Goal: Navigation & Orientation: Find specific page/section

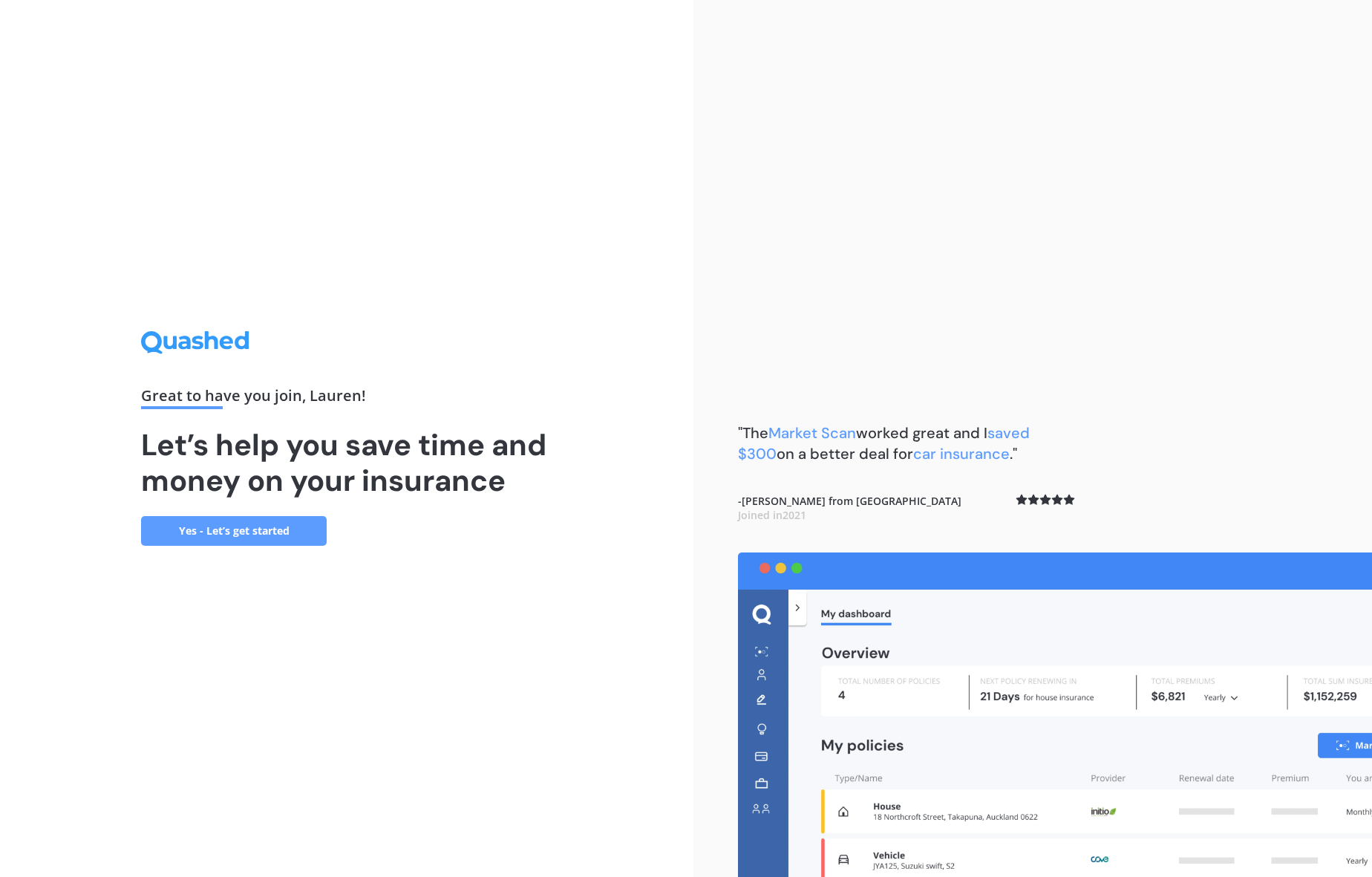
click at [304, 537] on link "Yes - Let’s get started" at bounding box center [233, 530] width 185 height 30
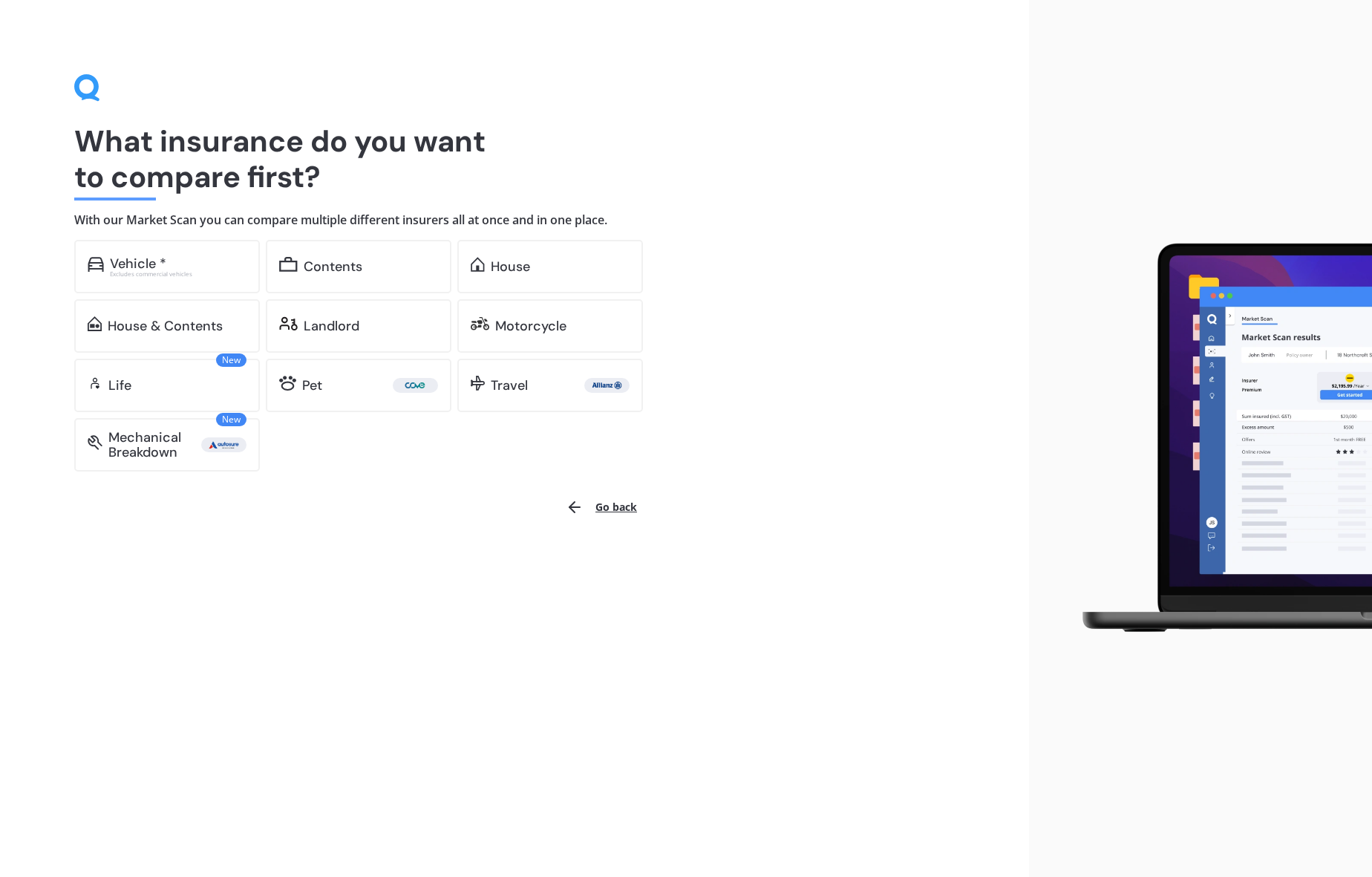
click at [634, 503] on button "Go back" at bounding box center [601, 507] width 89 height 35
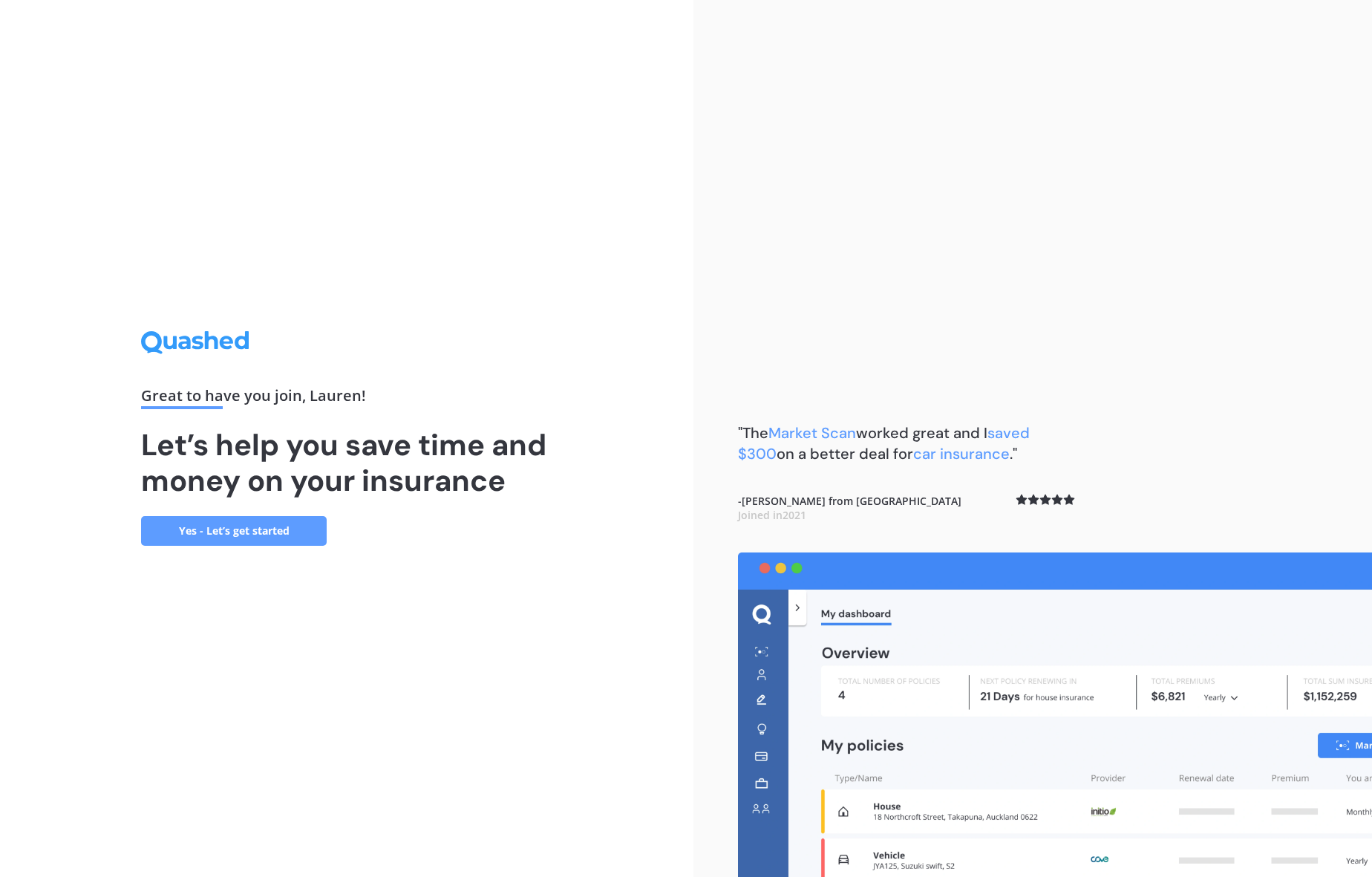
click at [238, 532] on link "Yes - Let’s get started" at bounding box center [233, 530] width 185 height 30
click at [271, 532] on link "Yes - Let’s get started" at bounding box center [233, 530] width 185 height 30
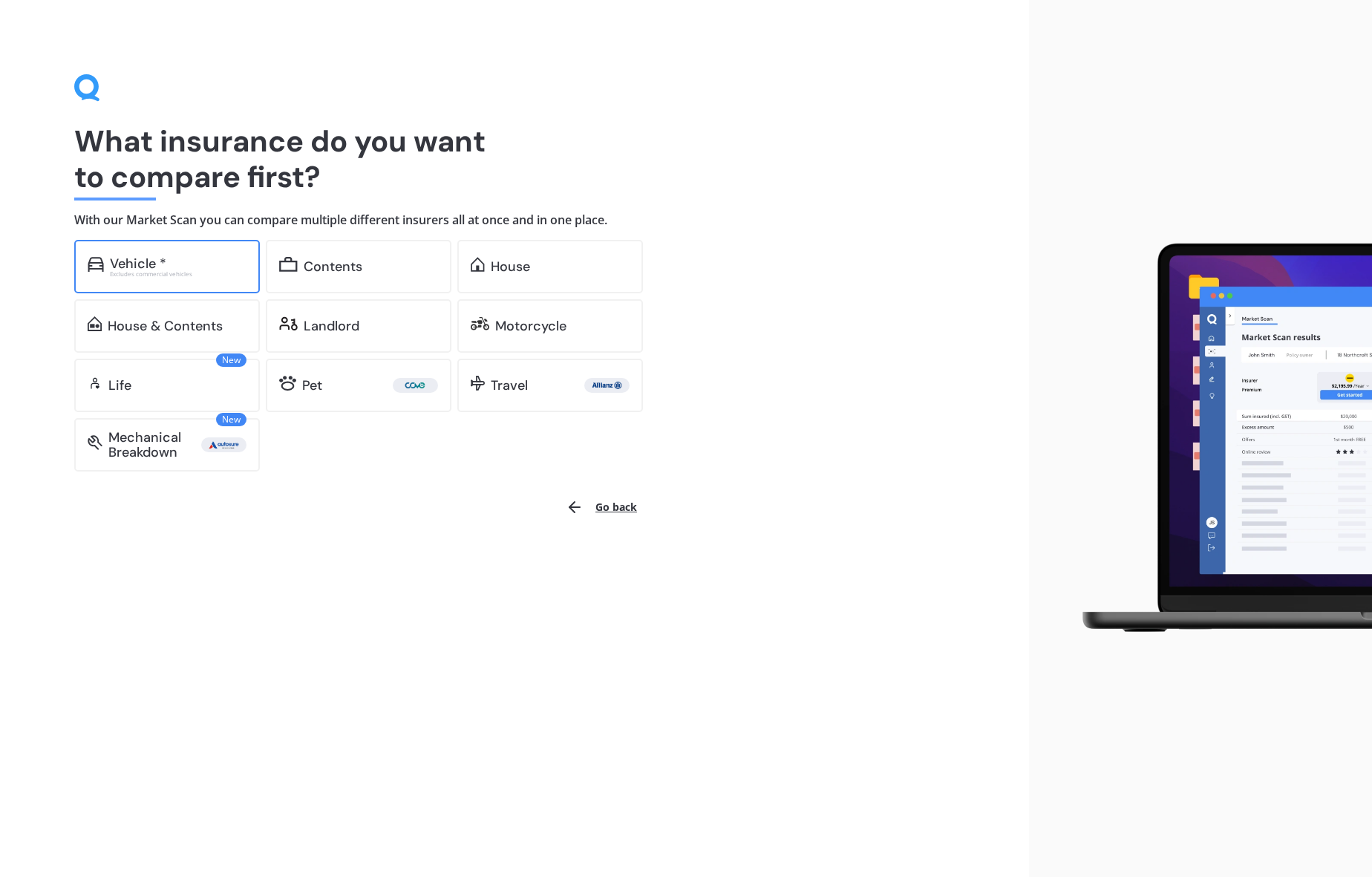
click at [221, 269] on div "Vehicle *" at bounding box center [178, 263] width 136 height 15
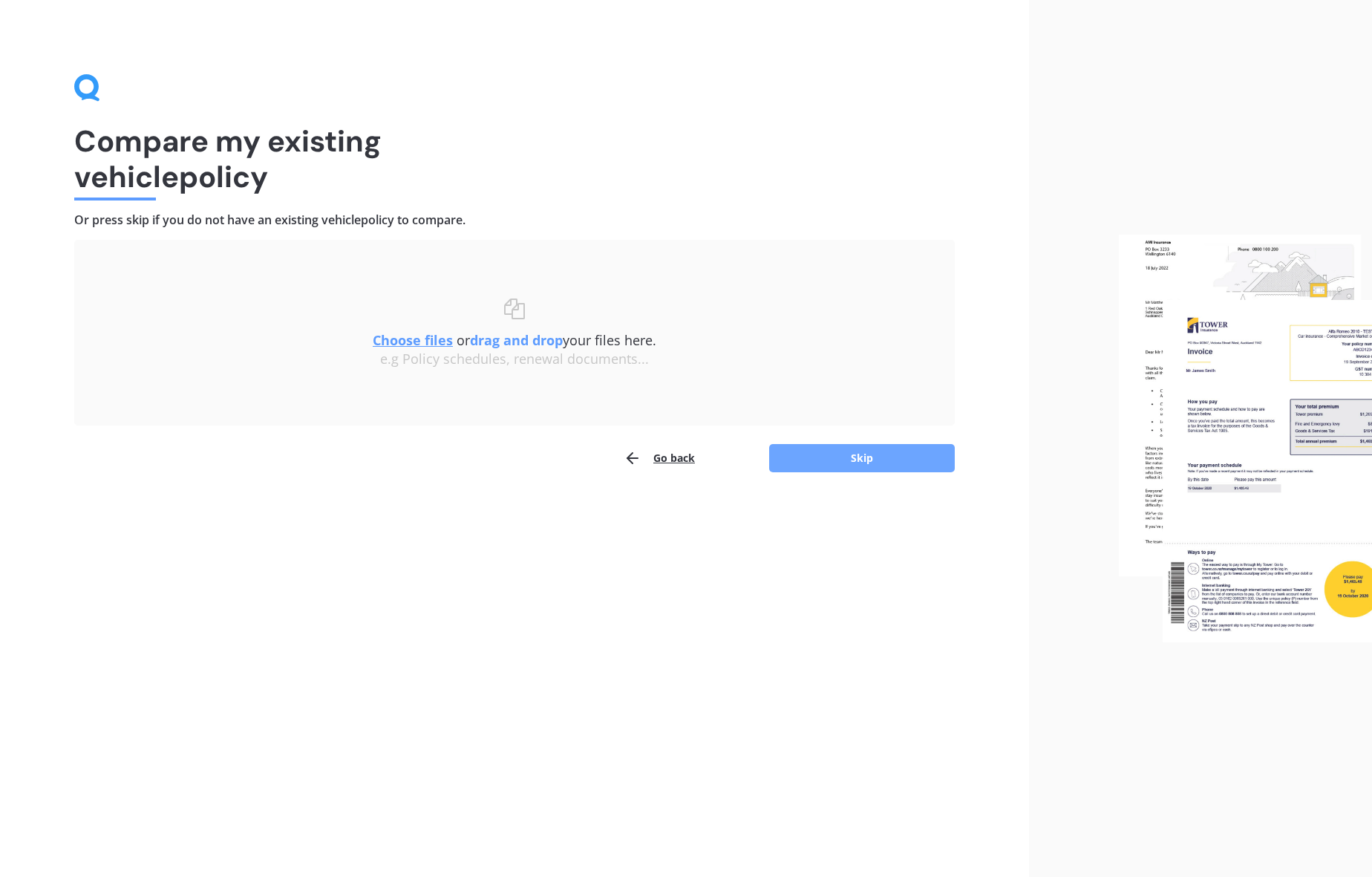
click at [816, 446] on button "Skip" at bounding box center [862, 458] width 185 height 28
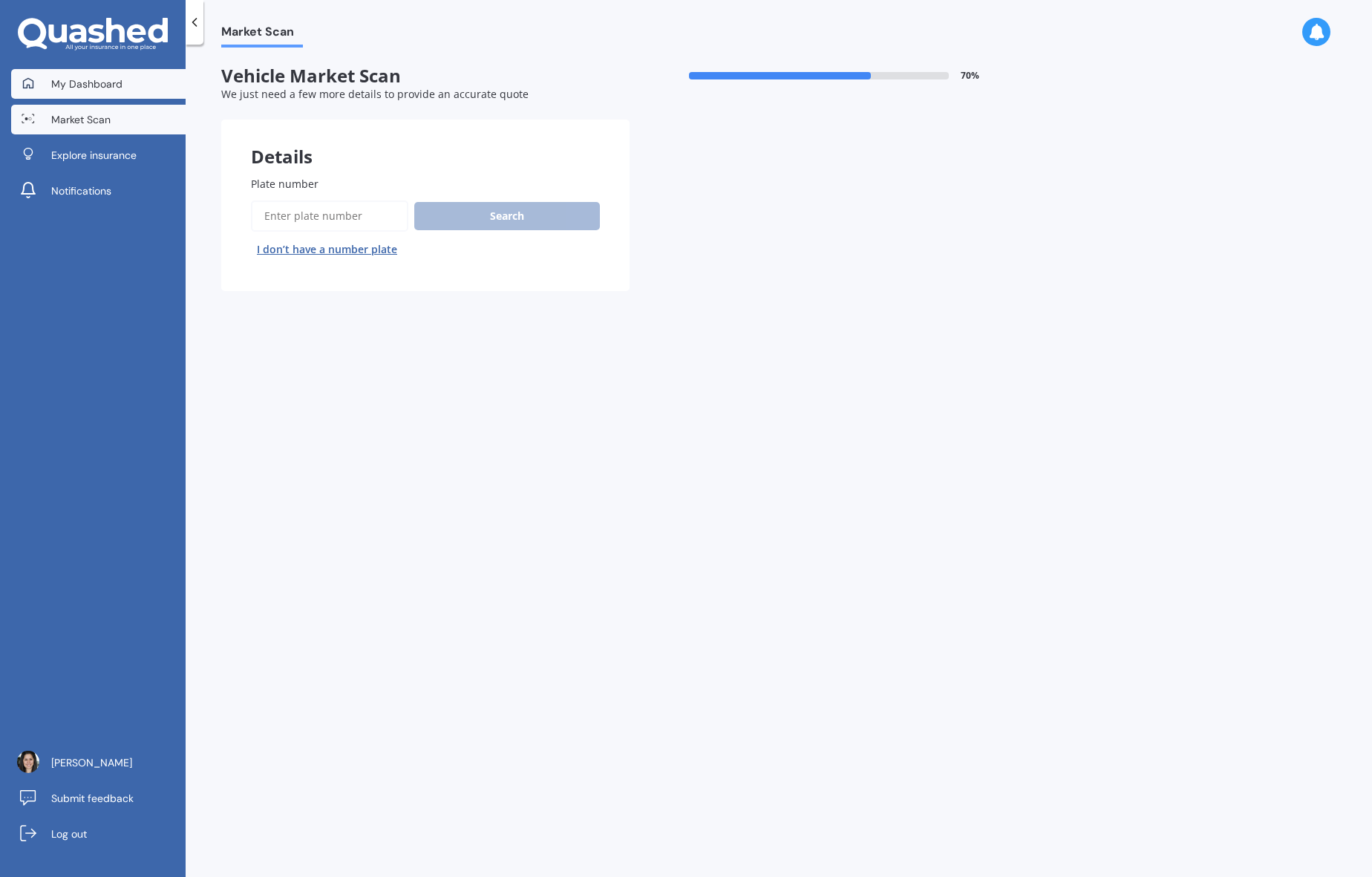
click at [93, 87] on span "My Dashboard" at bounding box center [86, 84] width 71 height 15
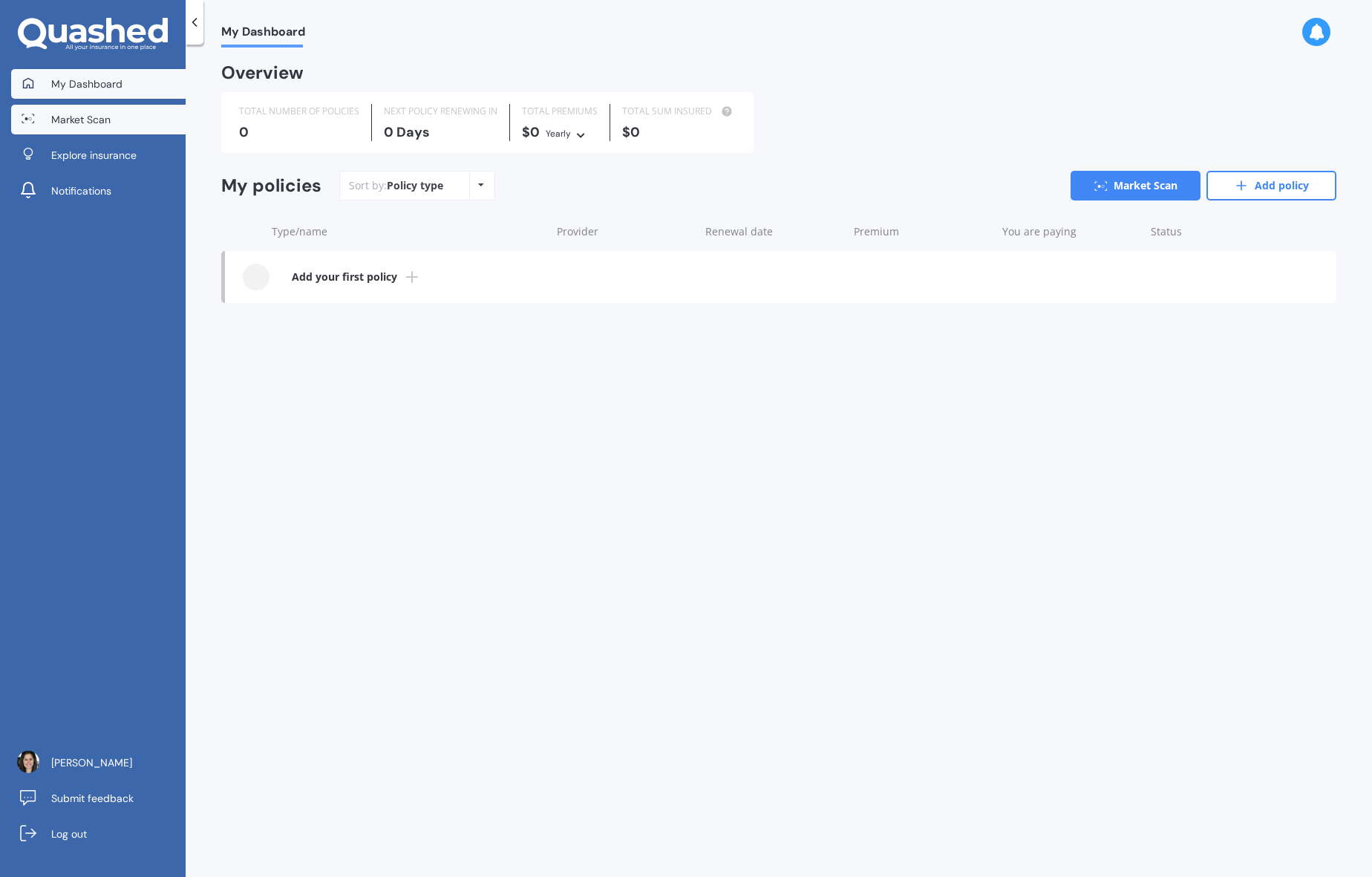
click at [84, 116] on span "Market Scan" at bounding box center [80, 119] width 59 height 15
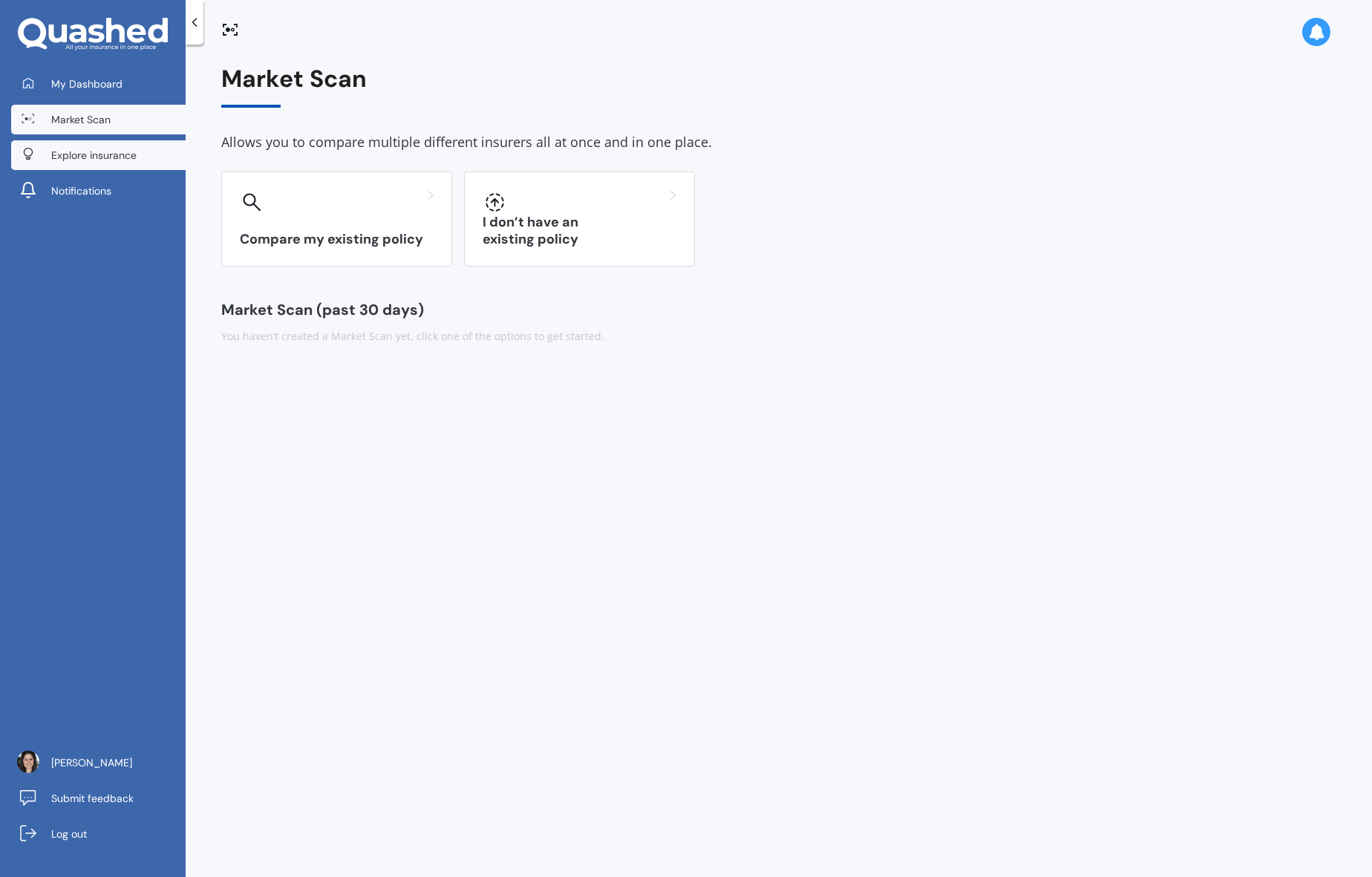
click at [77, 159] on span "Explore insurance" at bounding box center [94, 155] width 85 height 15
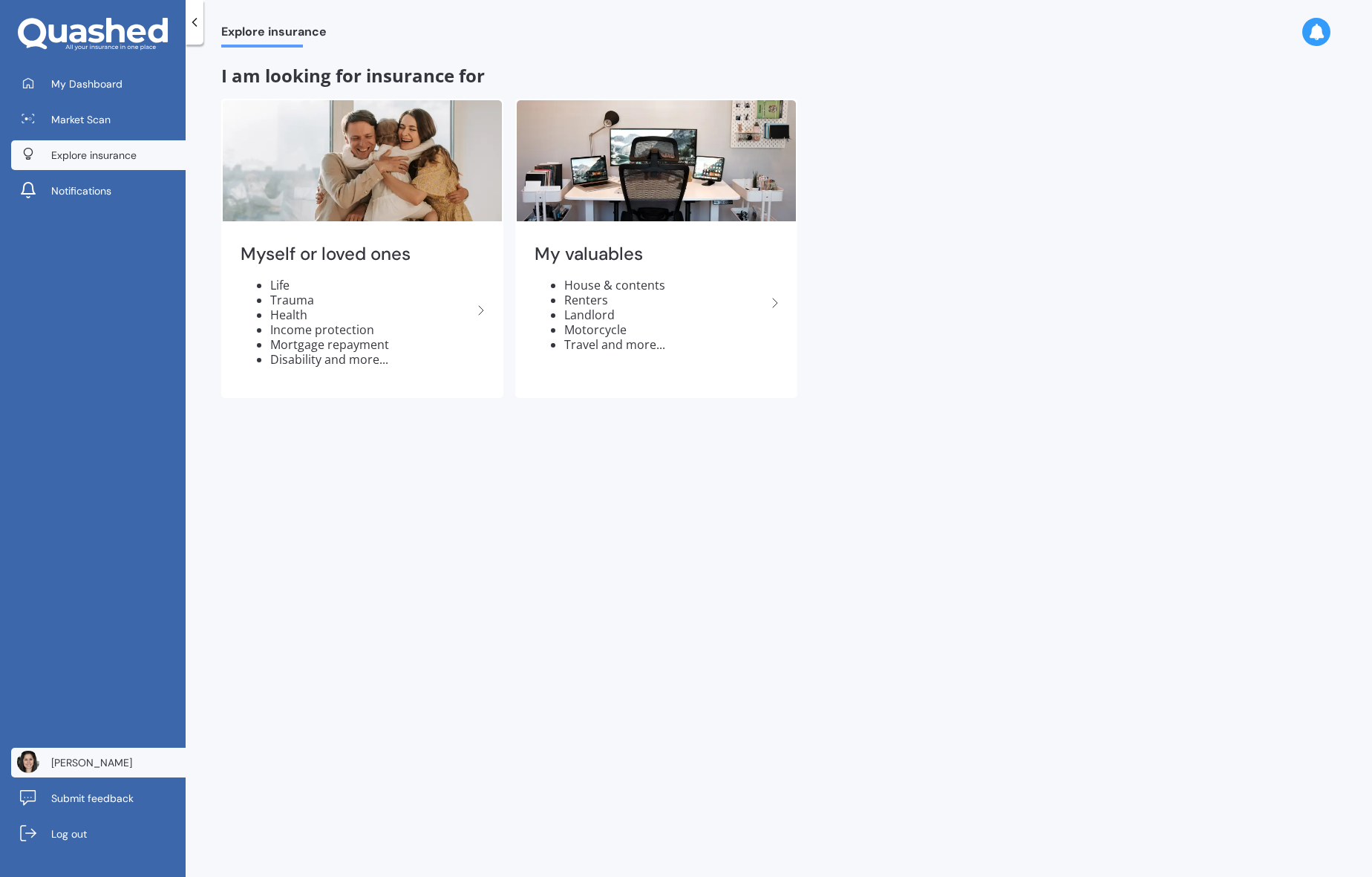
click at [63, 768] on span "[PERSON_NAME]" at bounding box center [91, 763] width 81 height 15
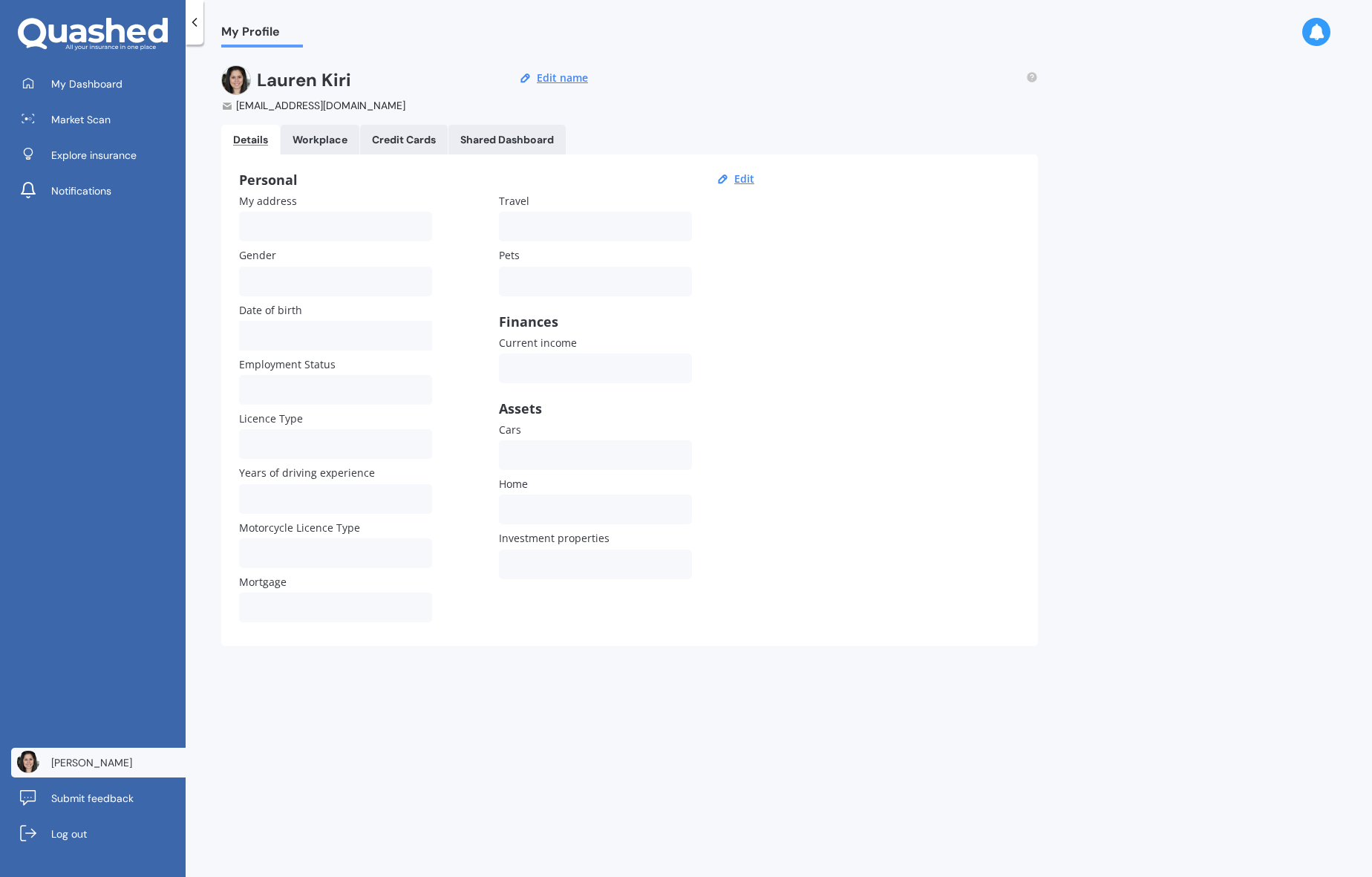
click at [334, 128] on link "Workplace" at bounding box center [320, 139] width 79 height 30
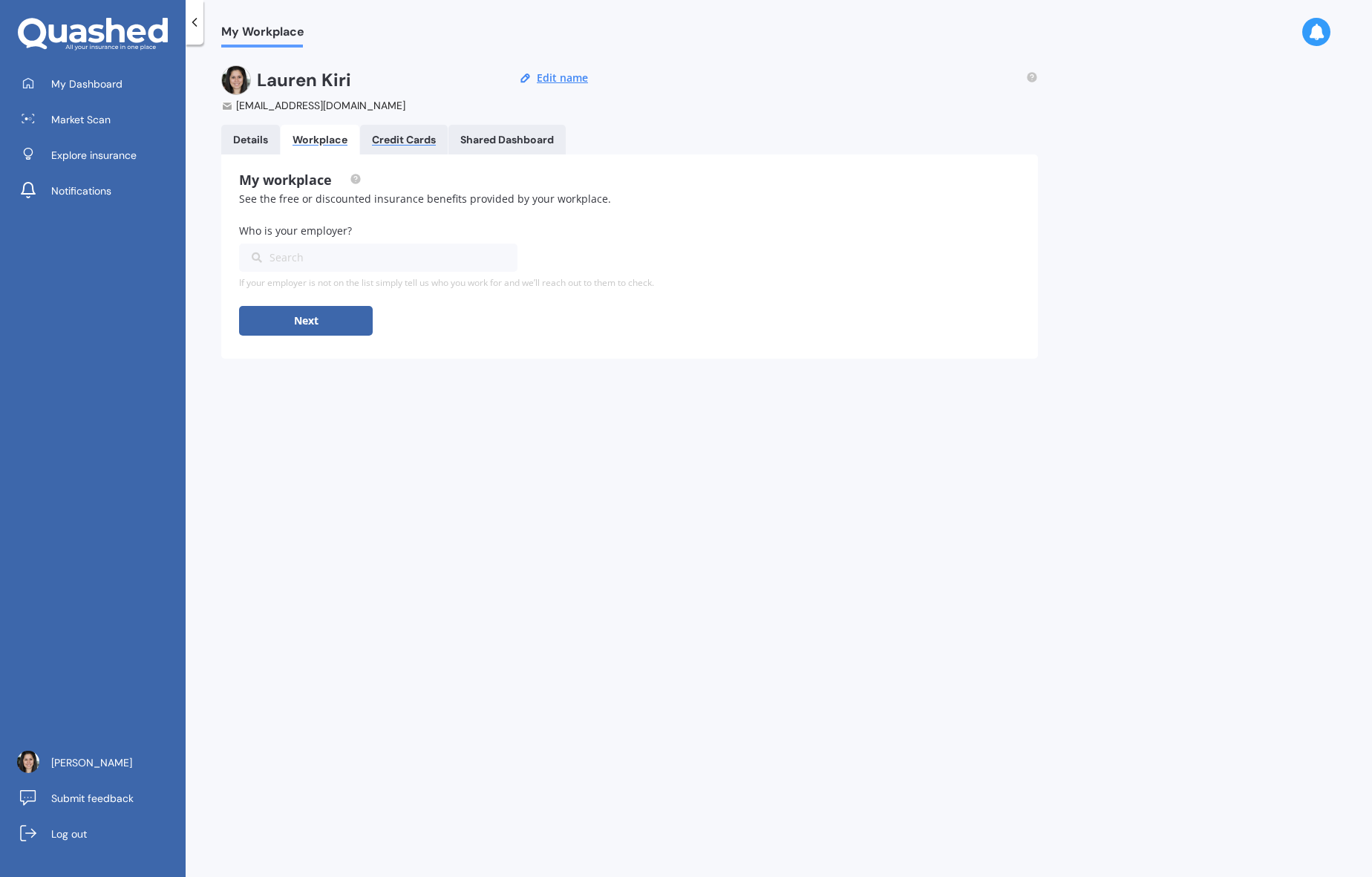
click at [401, 137] on div "Credit Cards" at bounding box center [404, 140] width 64 height 13
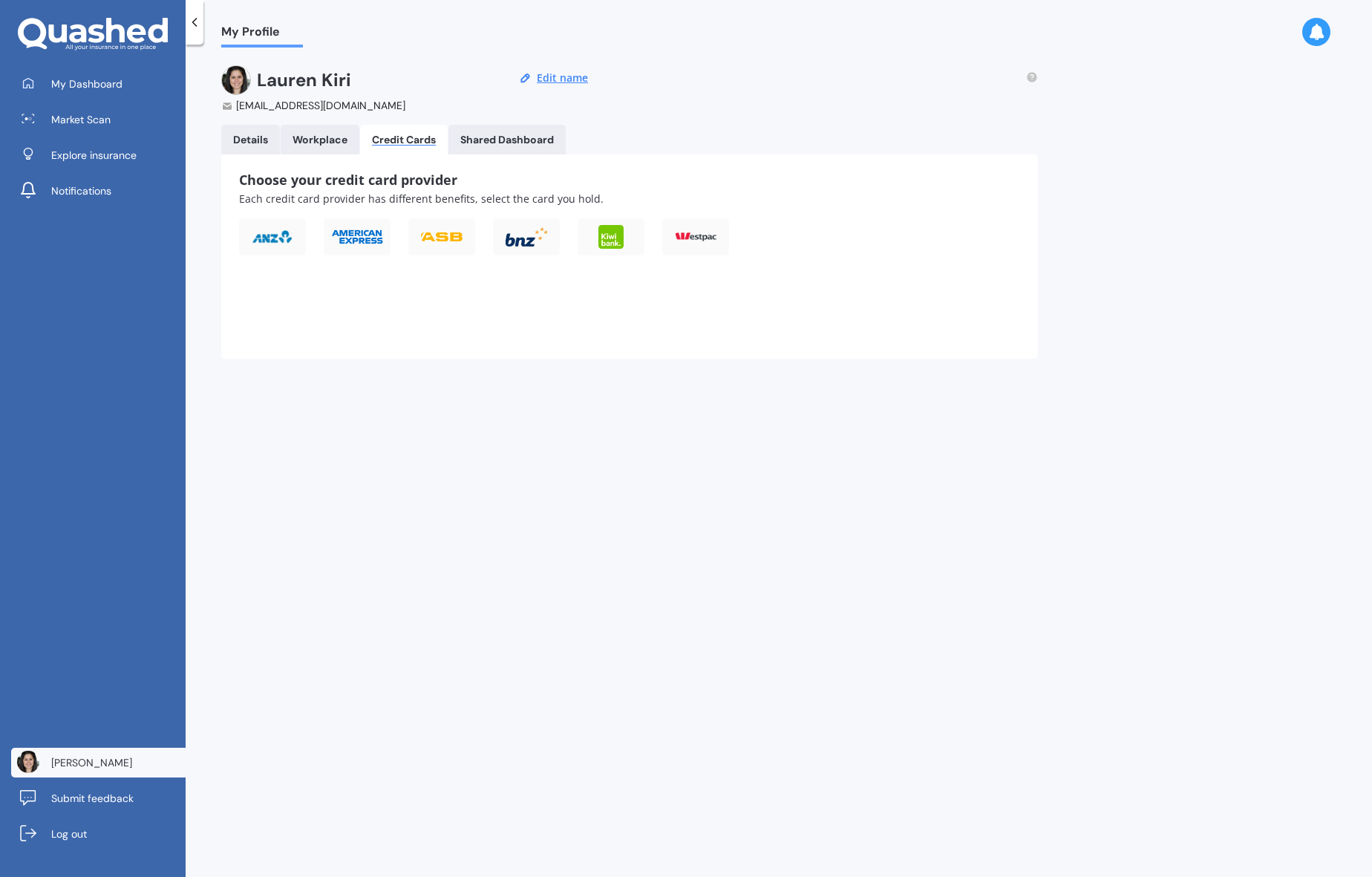
click at [506, 128] on Dashboard "Shared Dashboard" at bounding box center [507, 139] width 117 height 30
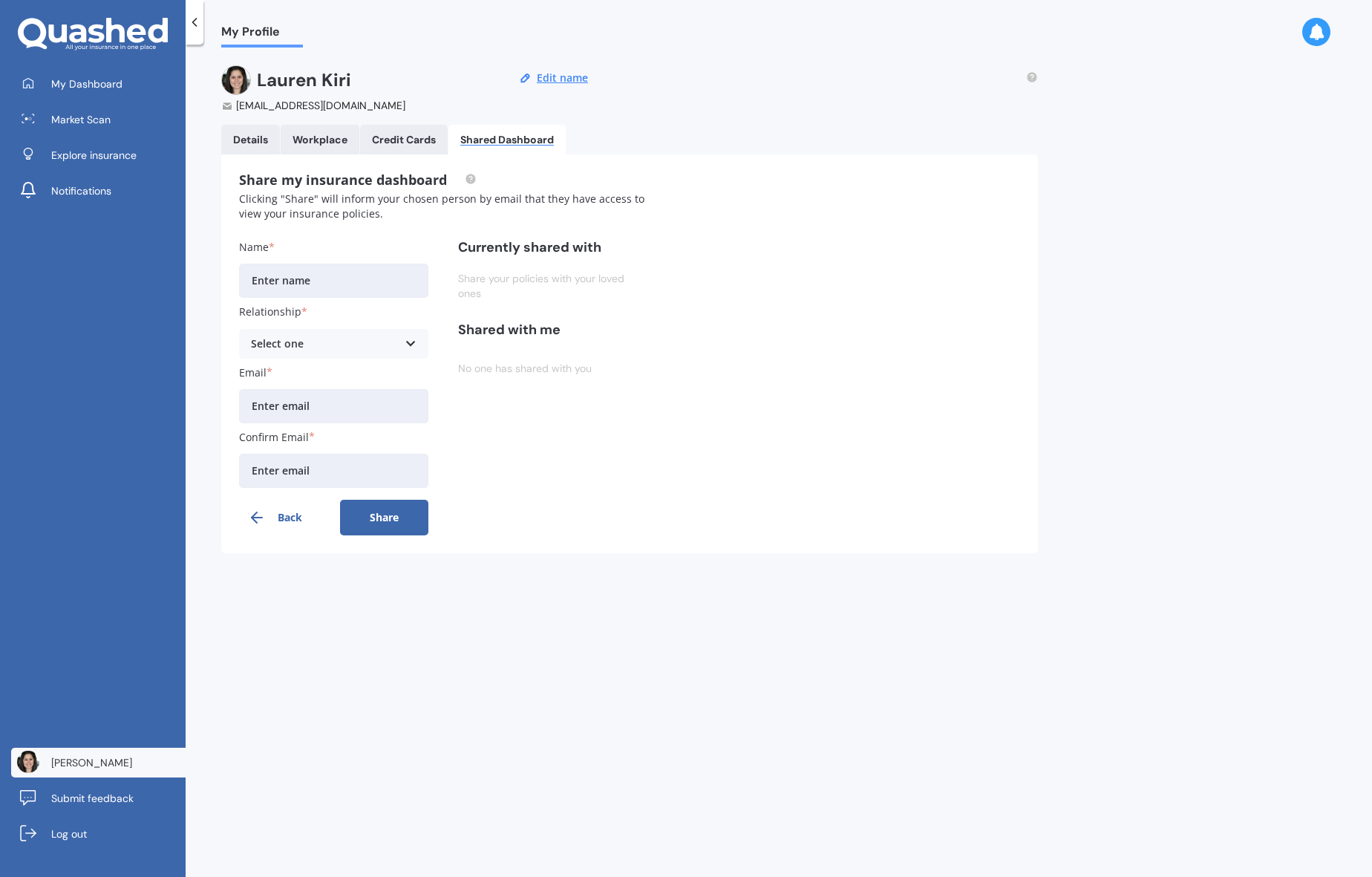
click at [320, 153] on link "Workplace" at bounding box center [320, 139] width 79 height 30
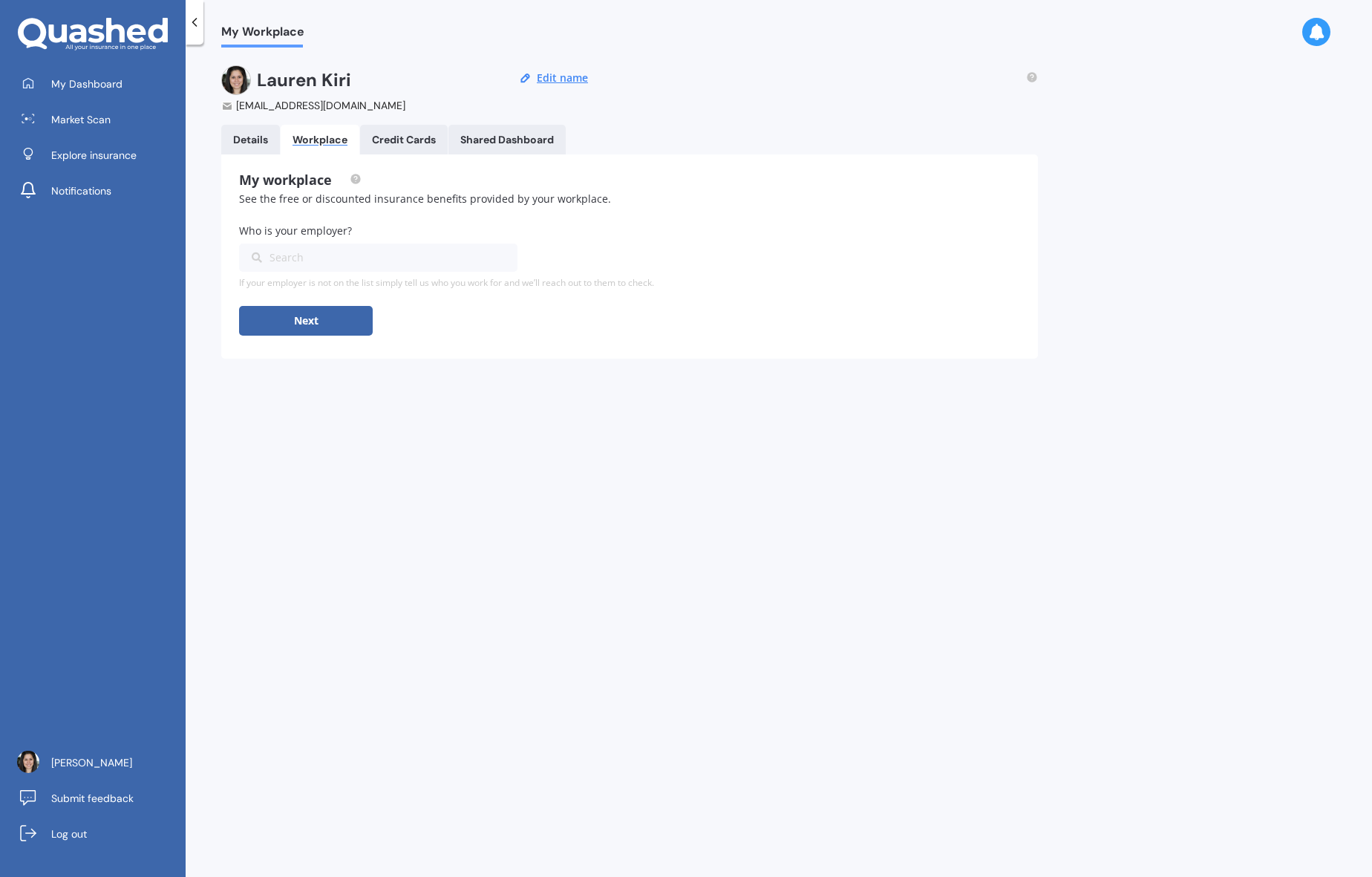
click at [295, 261] on div "Search" at bounding box center [369, 258] width 235 height 16
click at [490, 255] on input "auror" at bounding box center [373, 257] width 267 height 28
click at [256, 259] on input "auror" at bounding box center [373, 257] width 267 height 28
click at [354, 257] on input "Auror" at bounding box center [373, 257] width 267 height 28
type input "Auror"
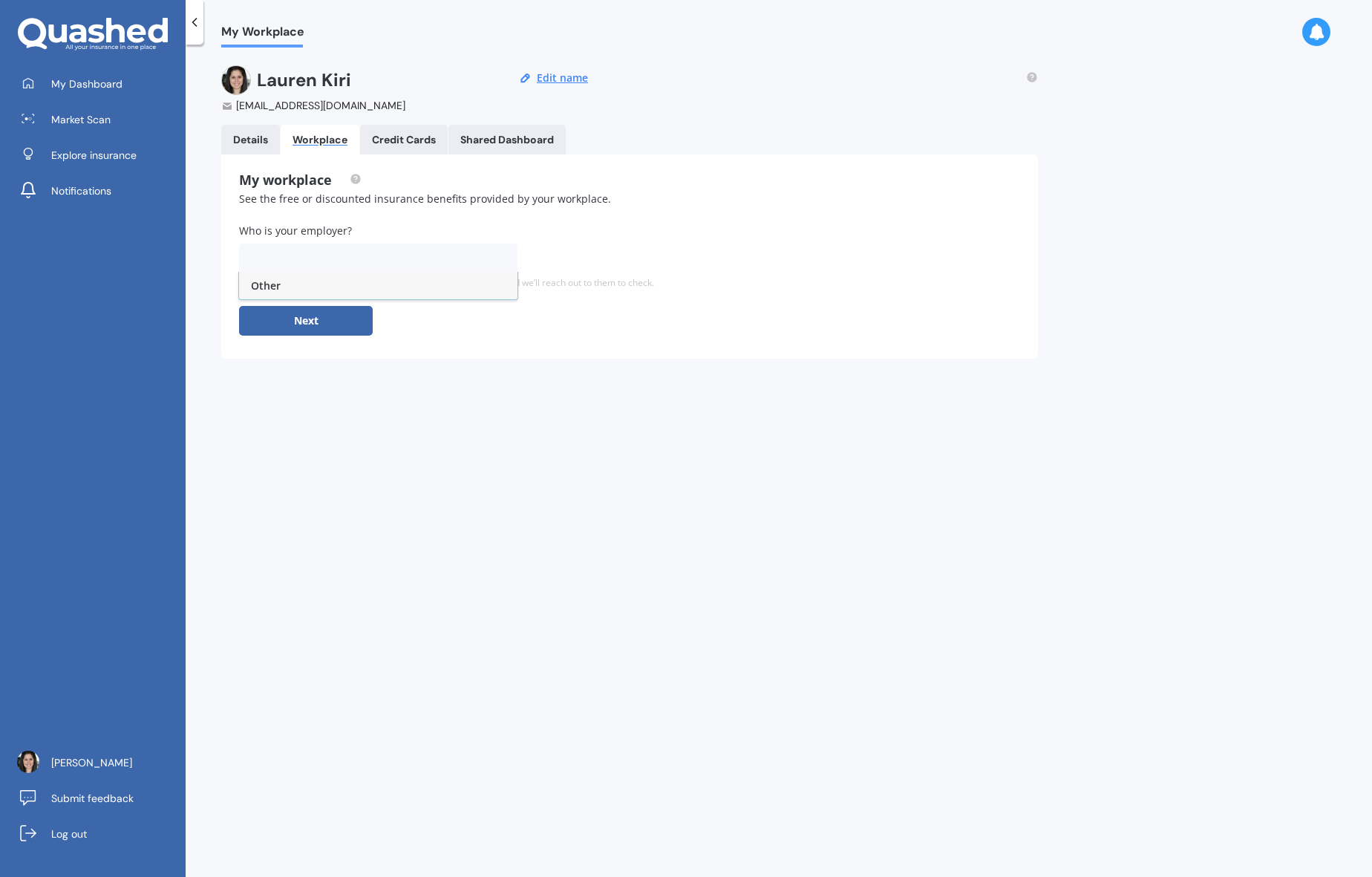
type input "\"
click at [108, 189] on span "Notifications" at bounding box center [81, 191] width 60 height 15
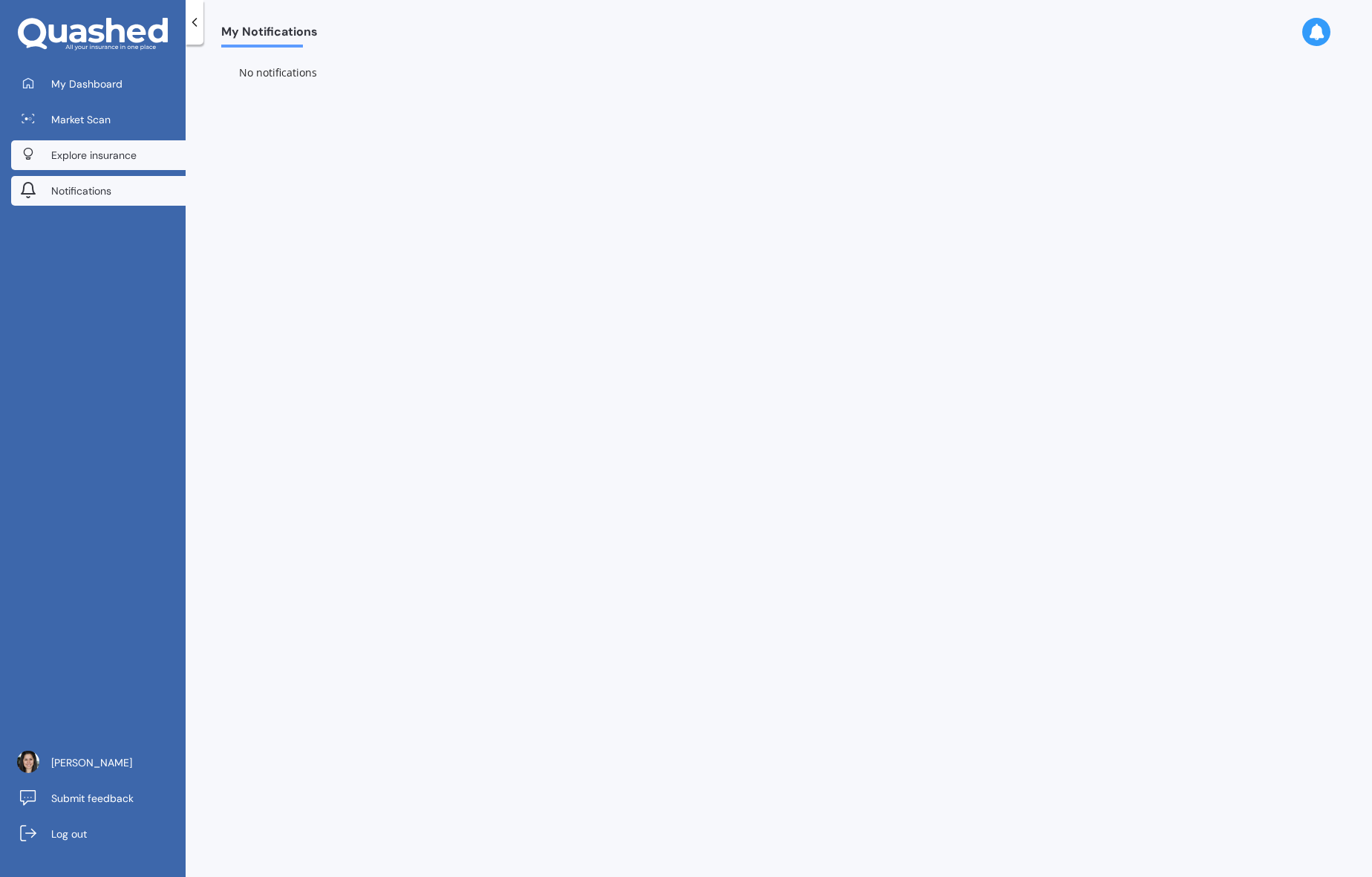
click at [112, 153] on span "Explore insurance" at bounding box center [94, 155] width 85 height 15
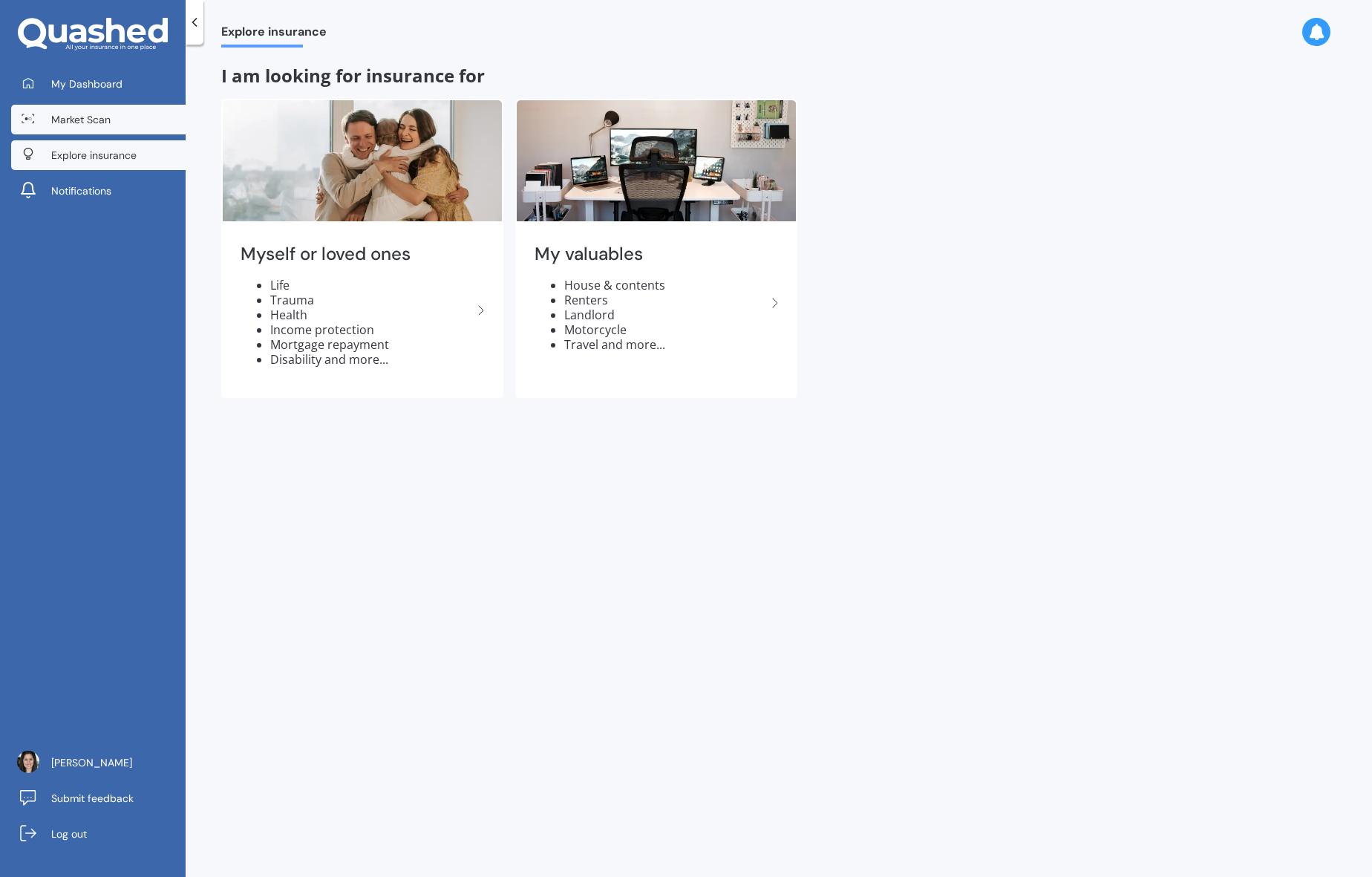
click at [108, 127] on link "Market Scan" at bounding box center [98, 119] width 174 height 30
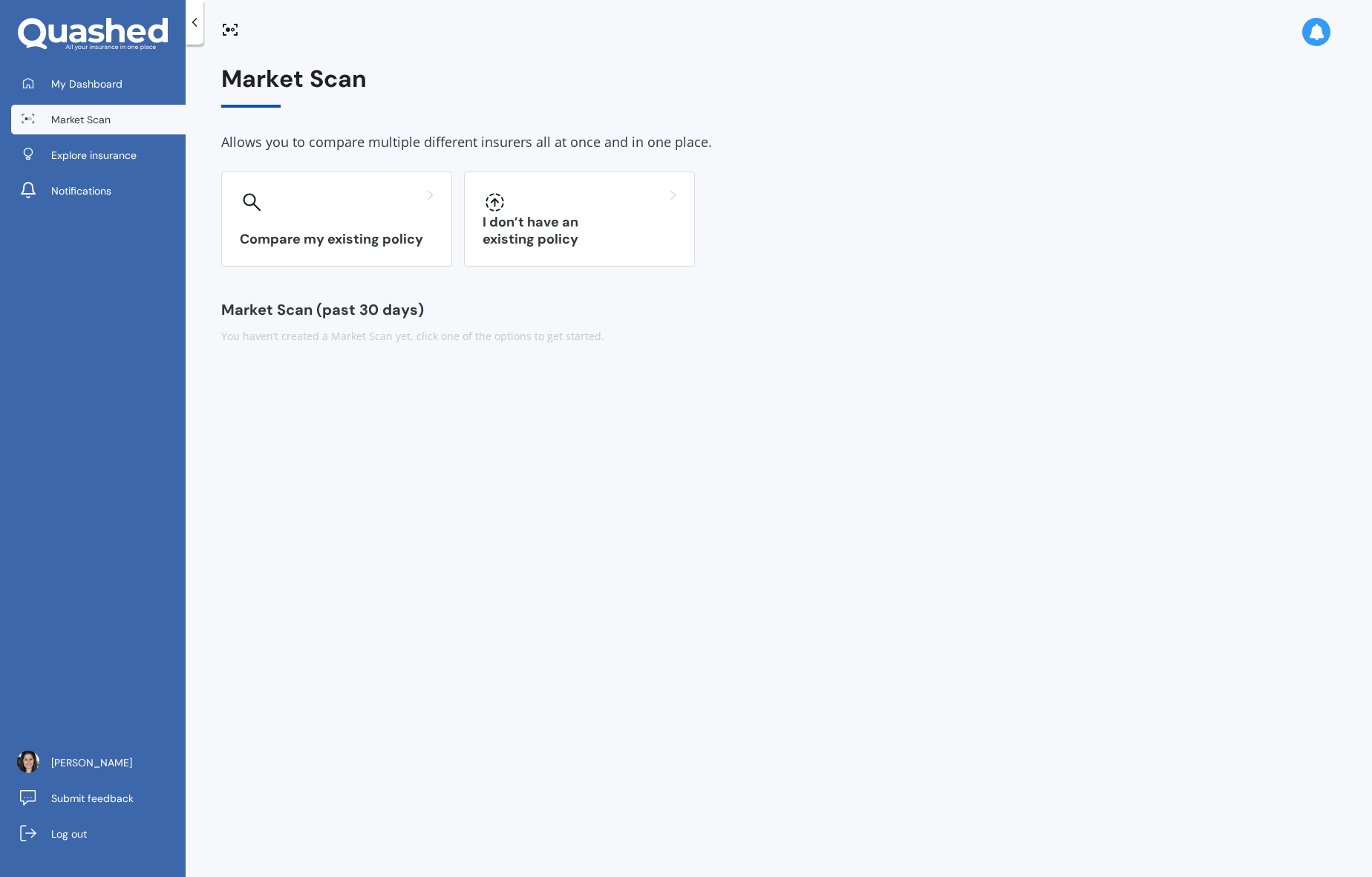
click at [107, 106] on link "Market Scan" at bounding box center [98, 119] width 174 height 30
click at [110, 93] on link "My Dashboard" at bounding box center [98, 84] width 174 height 30
